Goal: Task Accomplishment & Management: Manage account settings

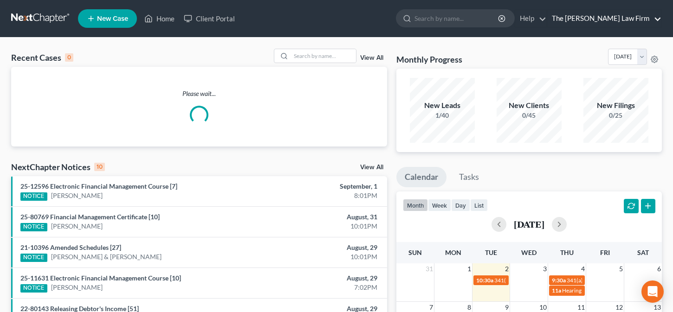
click at [622, 19] on link "The [PERSON_NAME] Law Firm" at bounding box center [604, 18] width 114 height 17
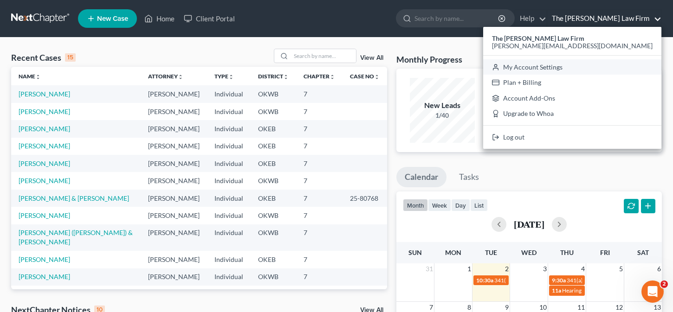
click at [607, 66] on link "My Account Settings" at bounding box center [572, 67] width 178 height 16
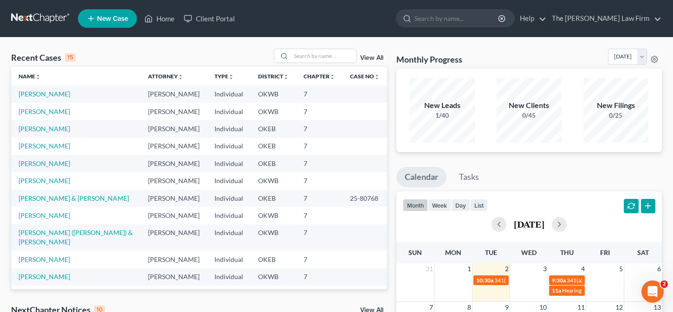
select select "23"
select select "37"
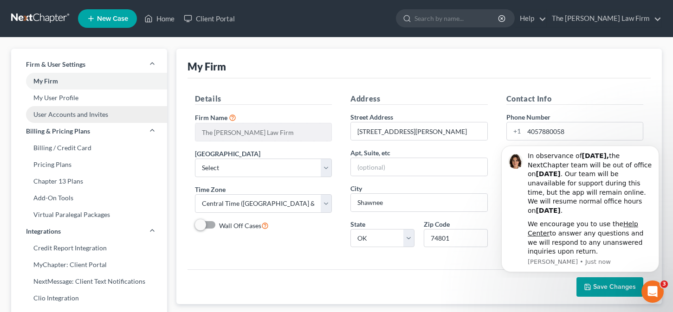
click at [65, 116] on link "User Accounts and Invites" at bounding box center [89, 114] width 156 height 17
select select "0"
select select "2"
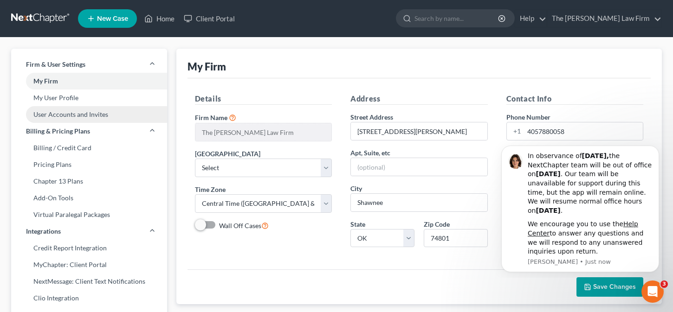
select select "2"
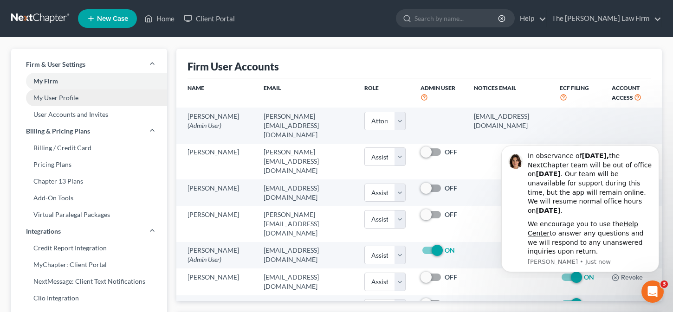
click at [59, 94] on link "My User Profile" at bounding box center [89, 98] width 156 height 17
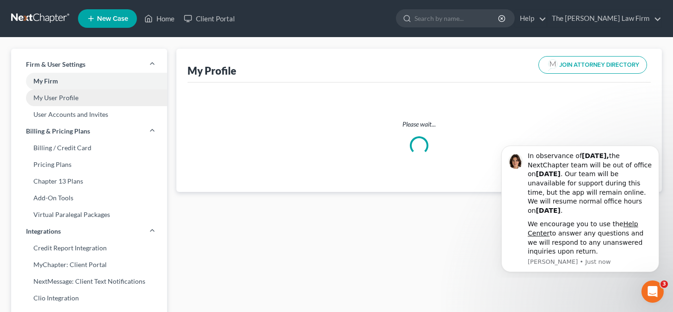
select select "37"
select select "64"
select select "attorney"
select select "0"
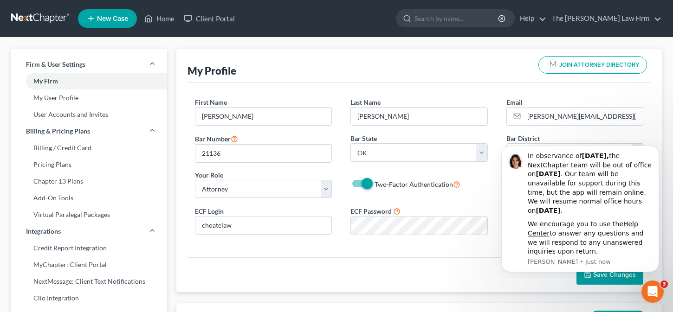
click at [593, 280] on button "Save Changes" at bounding box center [609, 274] width 67 height 19
